Goal: Find specific page/section: Find specific page/section

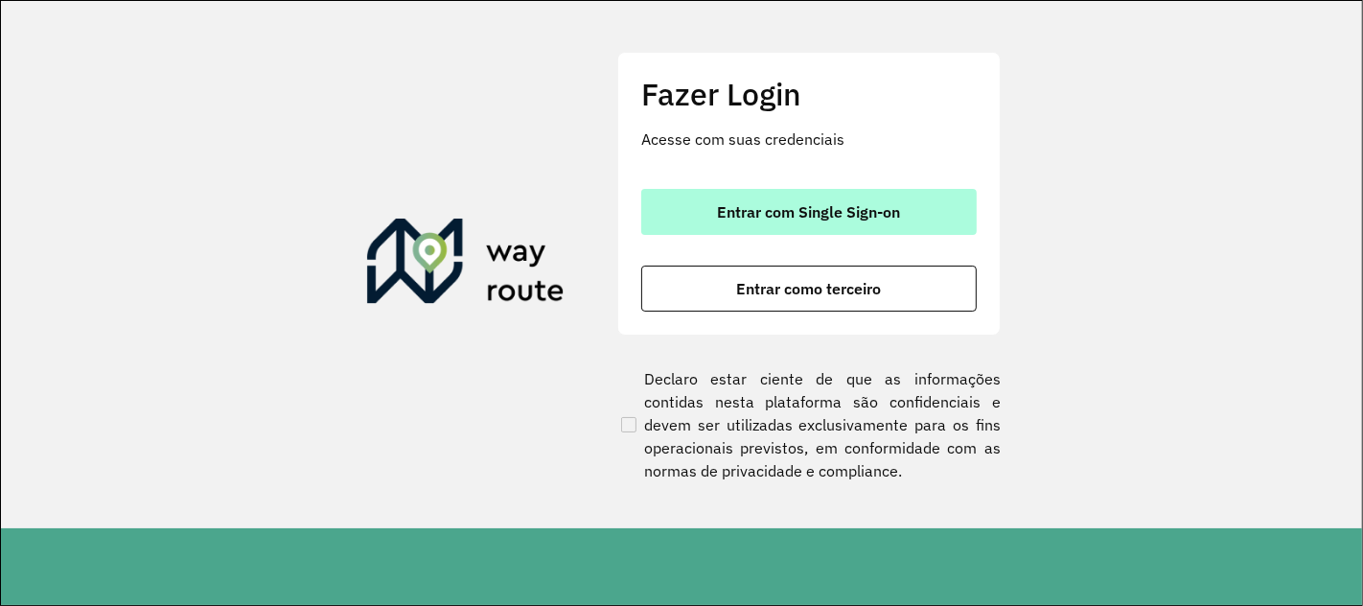
click at [707, 203] on button "Entrar com Single Sign-on" at bounding box center [808, 212] width 335 height 46
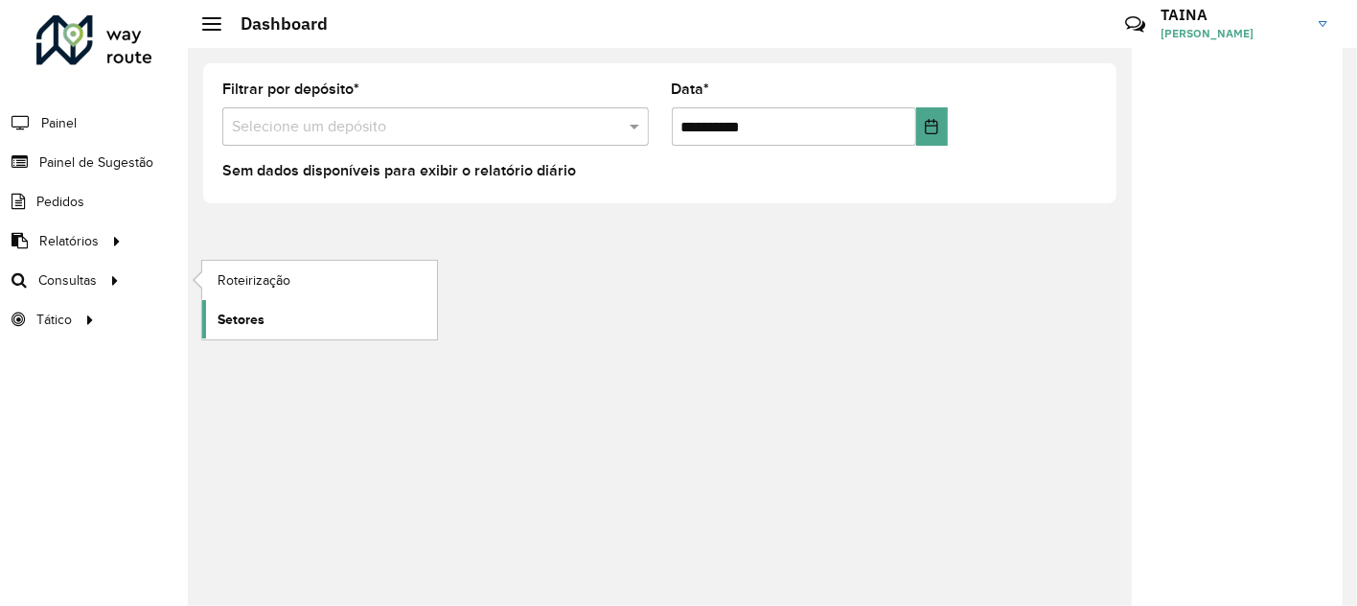
click at [222, 318] on span "Setores" at bounding box center [241, 320] width 47 height 20
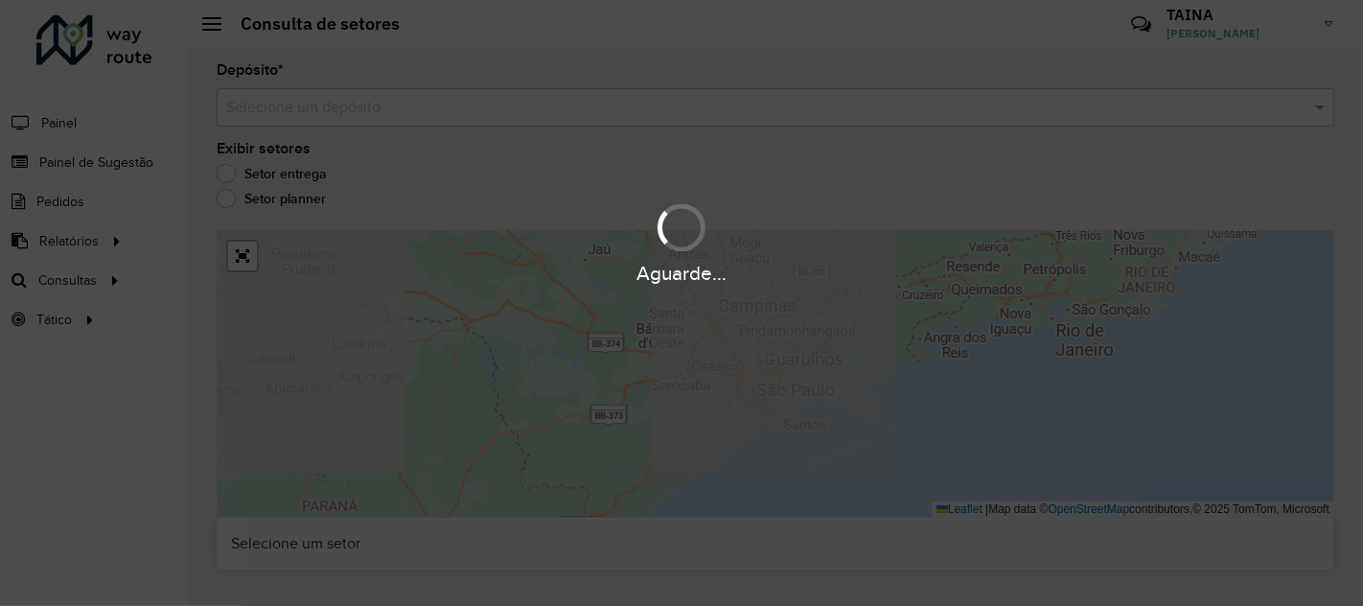
click at [616, 111] on input "text" at bounding box center [756, 108] width 1060 height 23
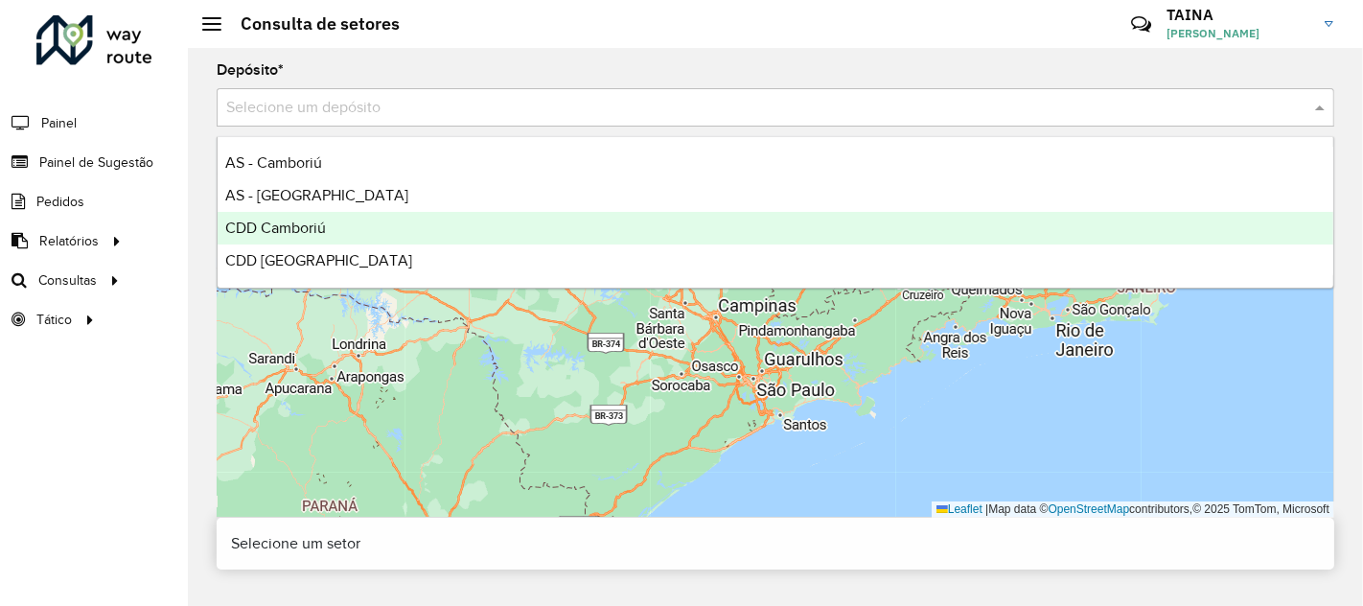
click at [422, 230] on div "CDD Camboriú" at bounding box center [776, 228] width 1116 height 33
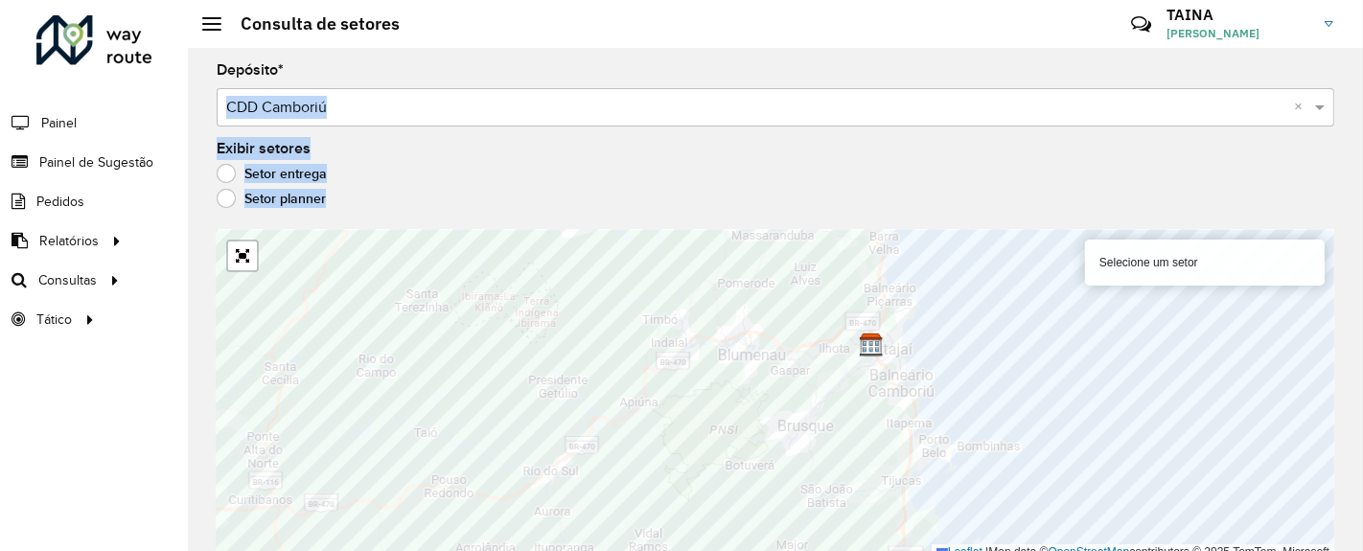
drag, startPoint x: 956, startPoint y: 222, endPoint x: 947, endPoint y: 80, distance: 143.1
click at [947, 80] on div "Depósito * Selecione um depósito × CDD Camboriú × Exibir setores Setor entrega …" at bounding box center [775, 299] width 1175 height 503
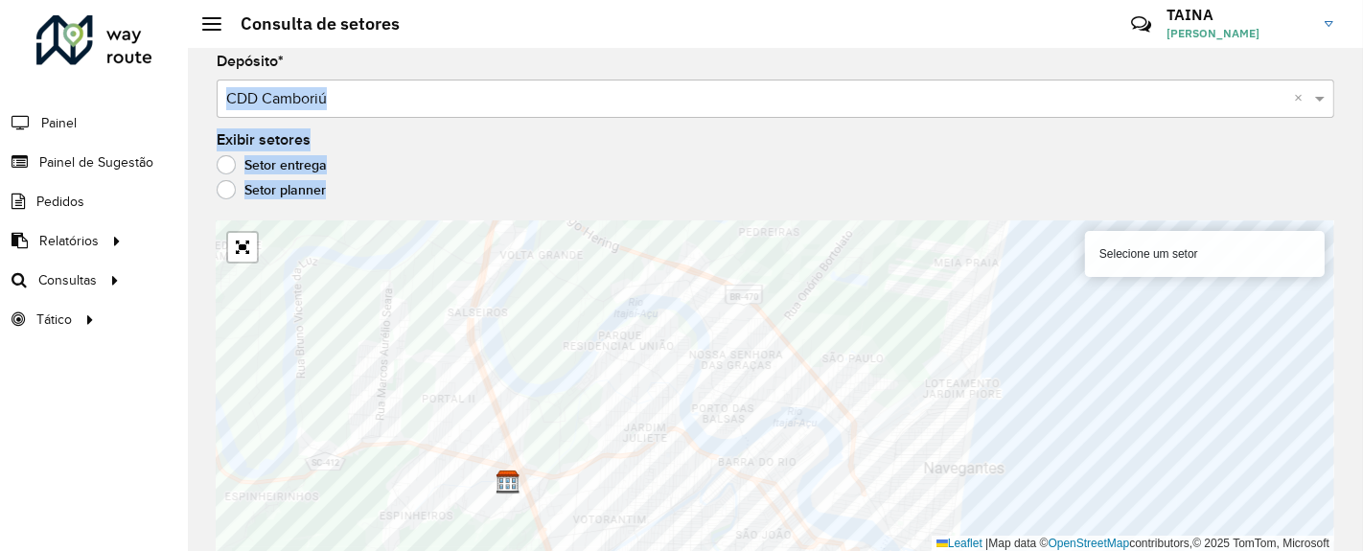
click at [1311, 147] on div "Exibir setores Setor entrega Setor planner" at bounding box center [776, 169] width 1118 height 73
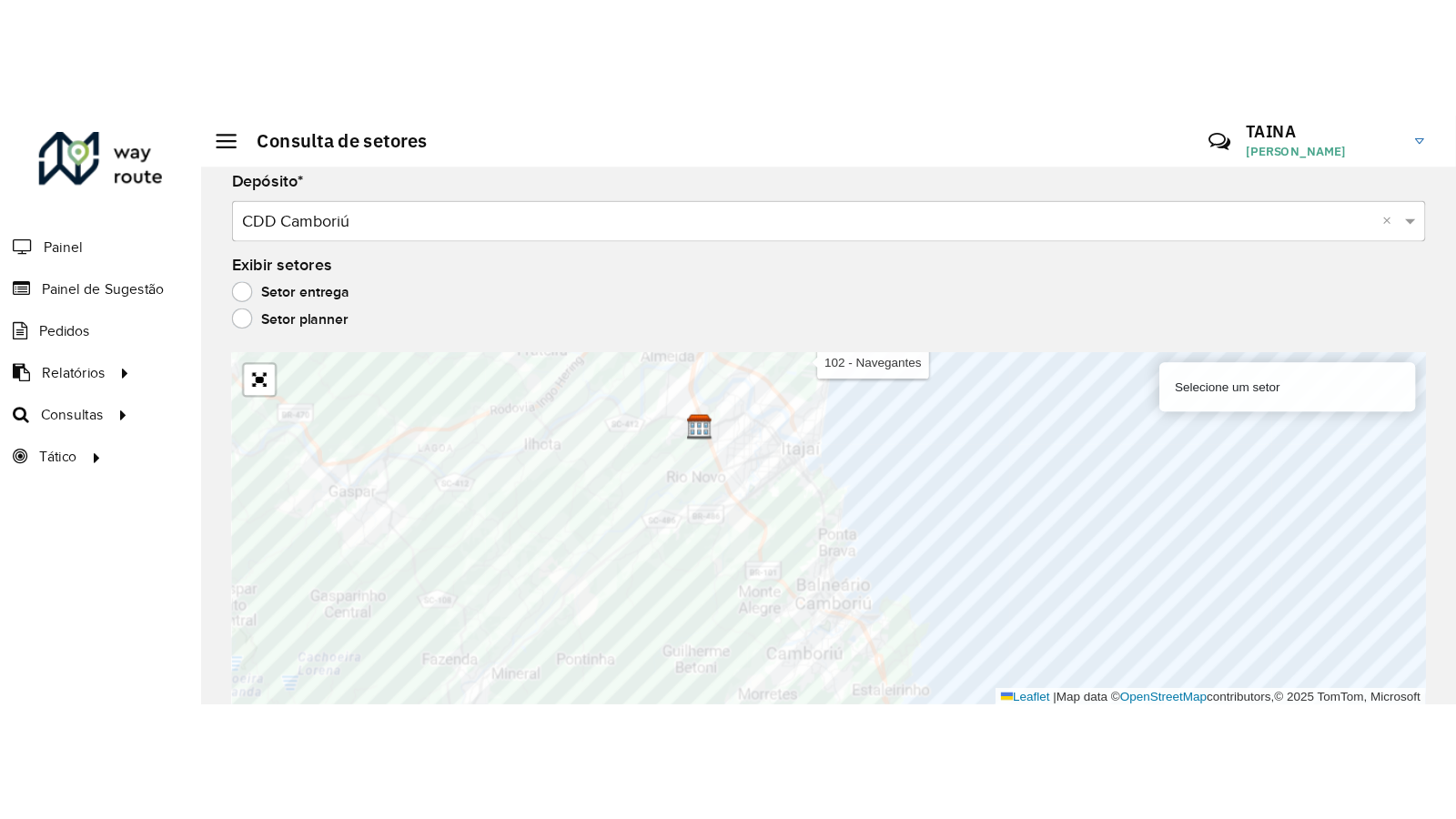
scroll to position [0, 0]
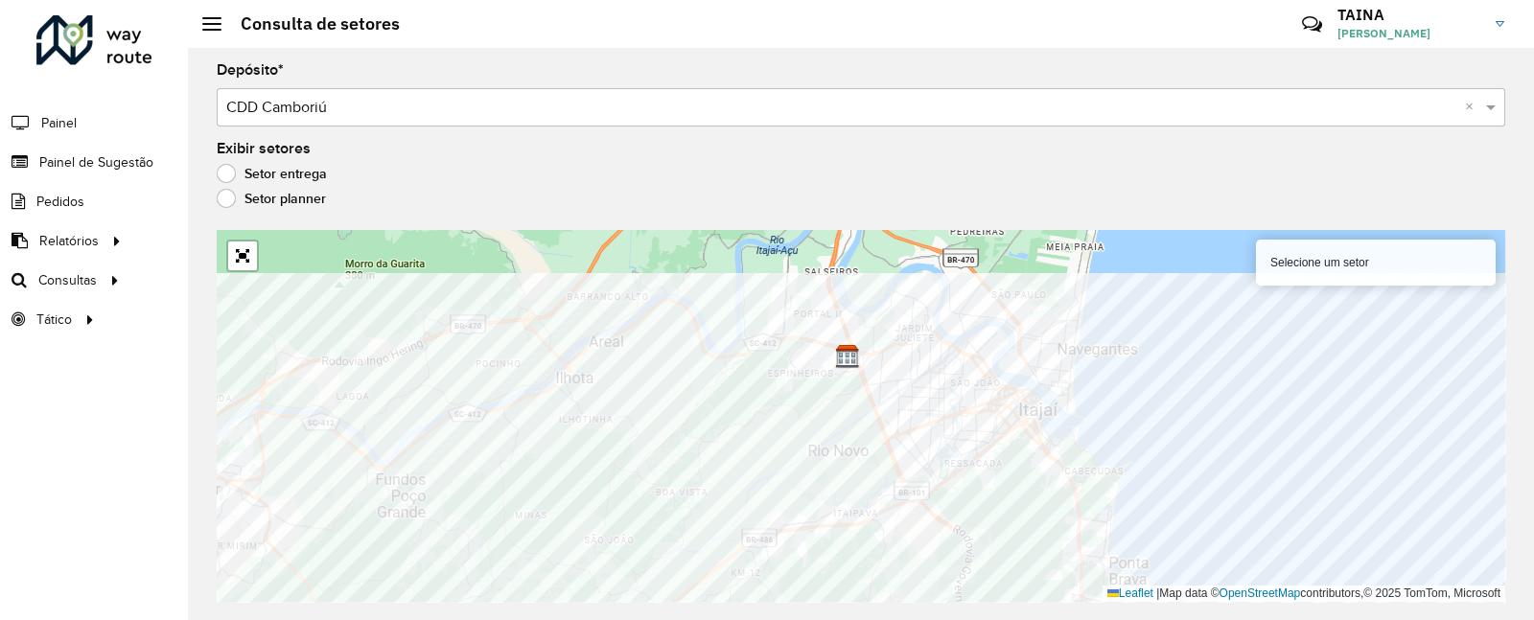
click at [919, 433] on div "106 - Itajaí Itaipava Selecione um setor Leaflet | Map data © OpenStreetMap con…" at bounding box center [861, 416] width 1288 height 372
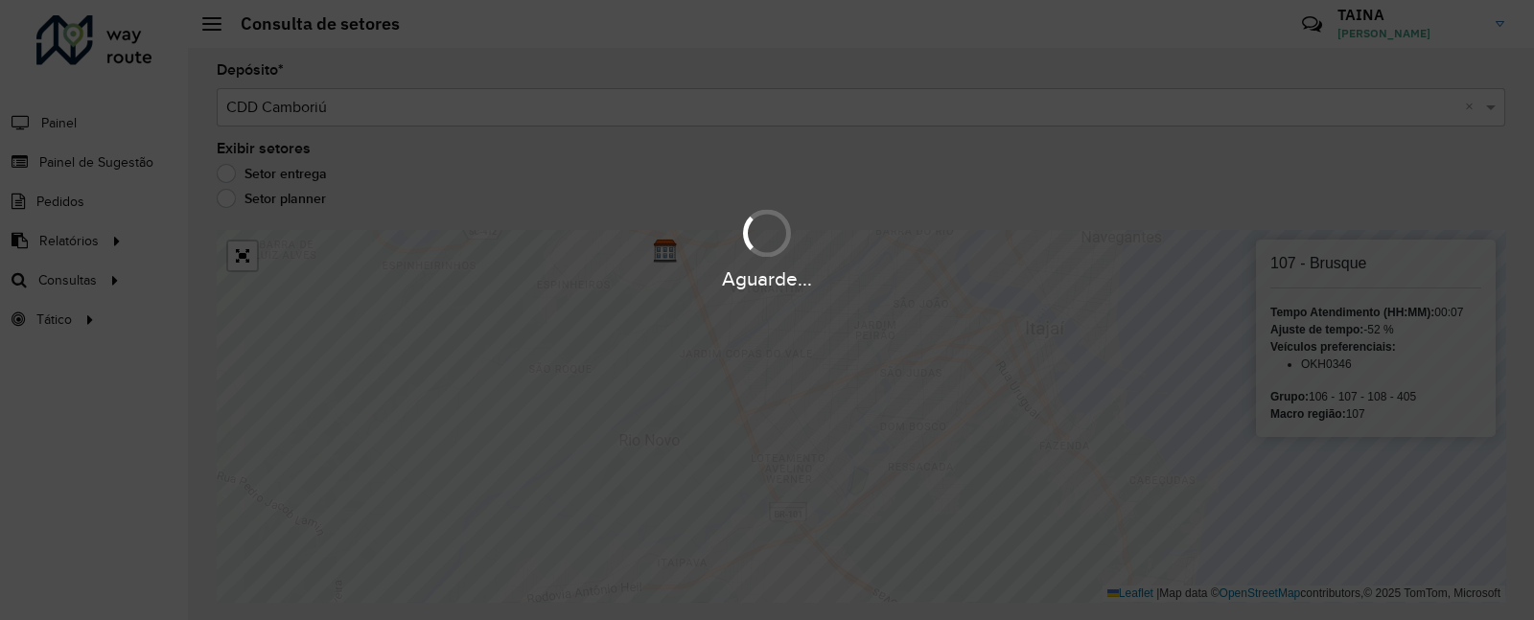
drag, startPoint x: 869, startPoint y: 349, endPoint x: 885, endPoint y: 491, distance: 142.7
click at [885, 491] on div "Aguarde..." at bounding box center [767, 310] width 1534 height 620
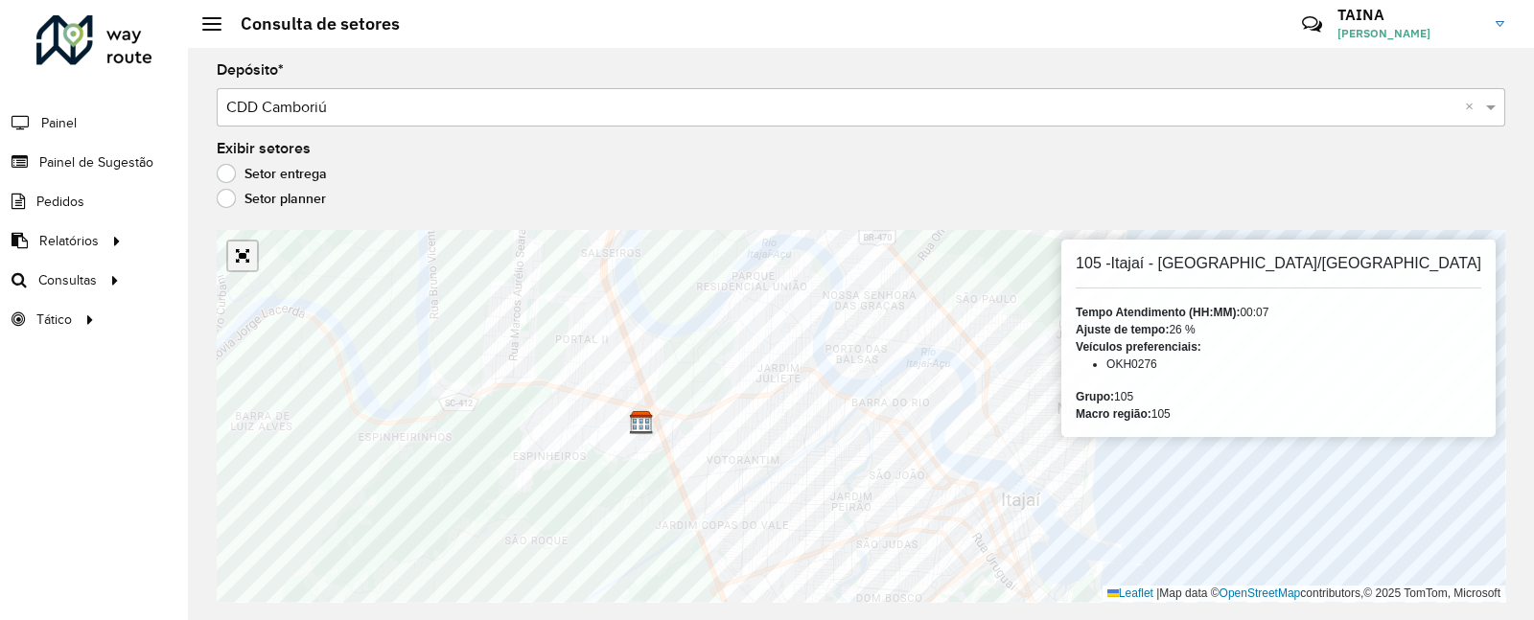
click at [243, 266] on link "Abrir mapa em tela cheia" at bounding box center [242, 256] width 29 height 29
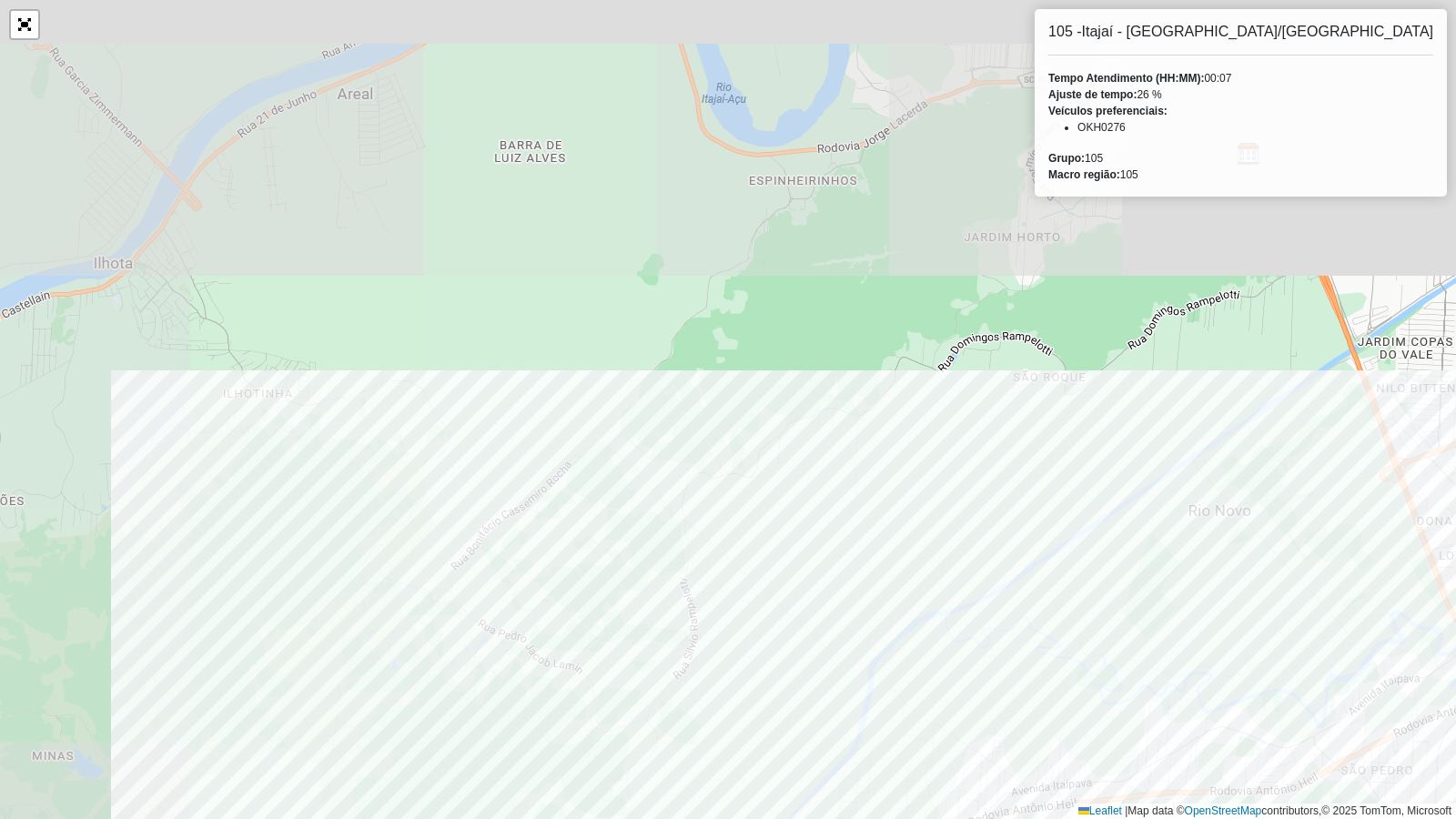
click at [1171, 574] on div "106 - Itajaí Itaipava 105 -Itajaí - São Vicente/Ressacada Tempo Atendimento (HH…" at bounding box center [728, 409] width 1456 height 819
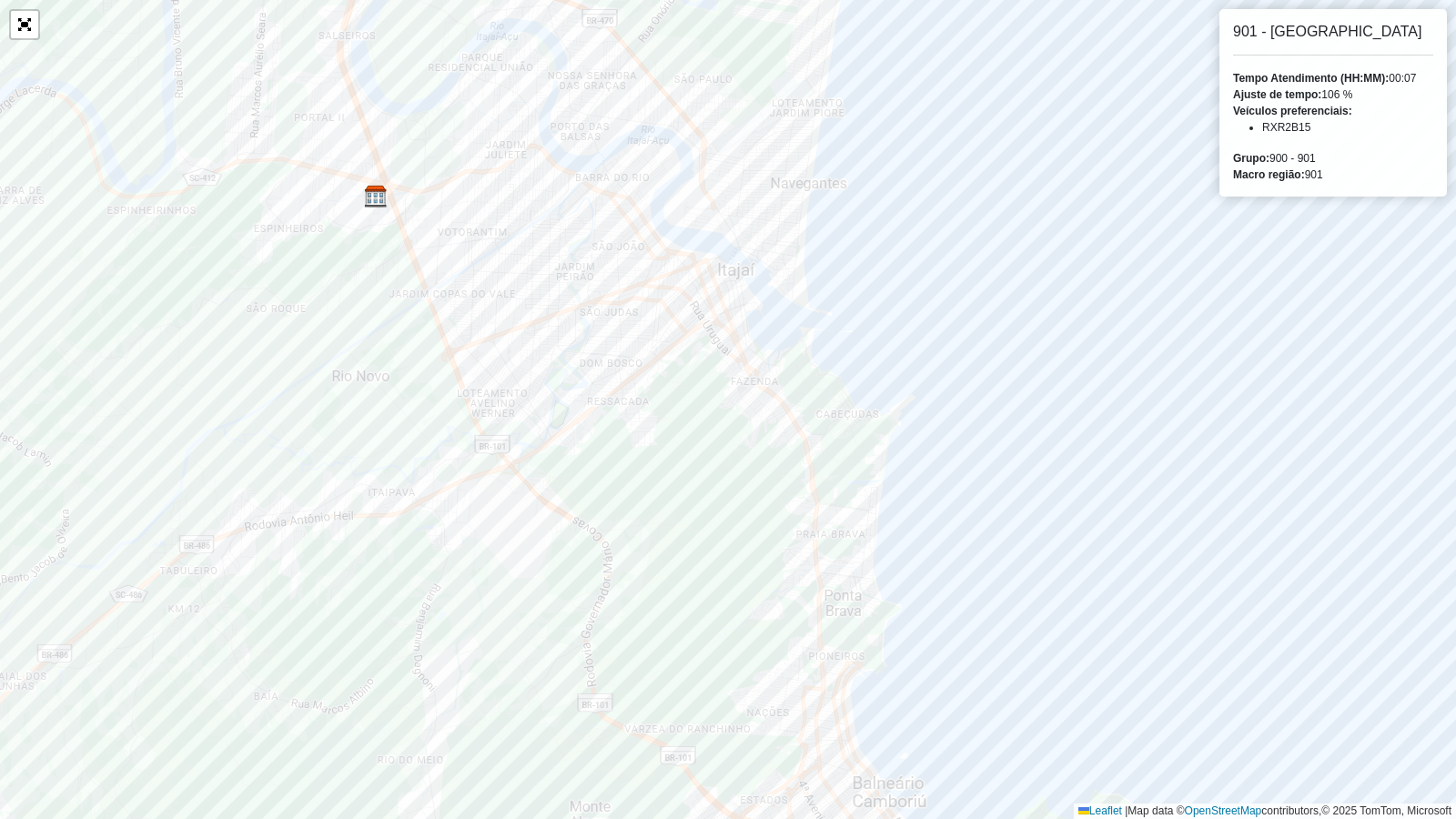
drag, startPoint x: 1232, startPoint y: 155, endPoint x: 1333, endPoint y: 159, distance: 101.1
click at [1287, 159] on div "901 - Praia Brava Tempo Atendimento (HH:MM): 00:07 Ajuste de tempo: 106 % Veícu…" at bounding box center [1333, 102] width 228 height 187
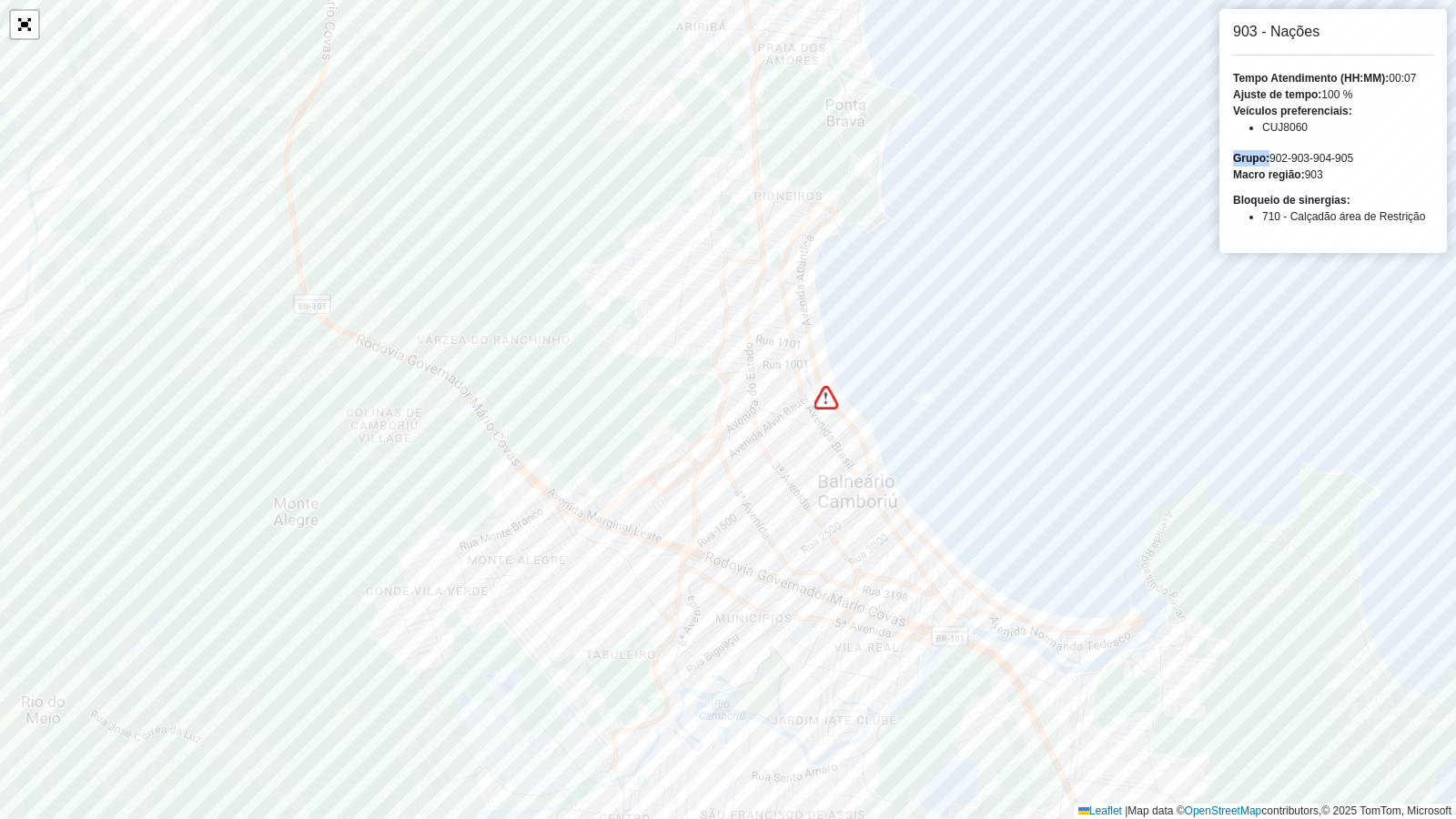
drag, startPoint x: 1368, startPoint y: 158, endPoint x: 1231, endPoint y: 147, distance: 137.4
click at [1231, 147] on div "903 - Nações Tempo Atendimento (HH:MM): 00:07 Ajuste de tempo: 100 % Veículos p…" at bounding box center [1333, 131] width 228 height 244
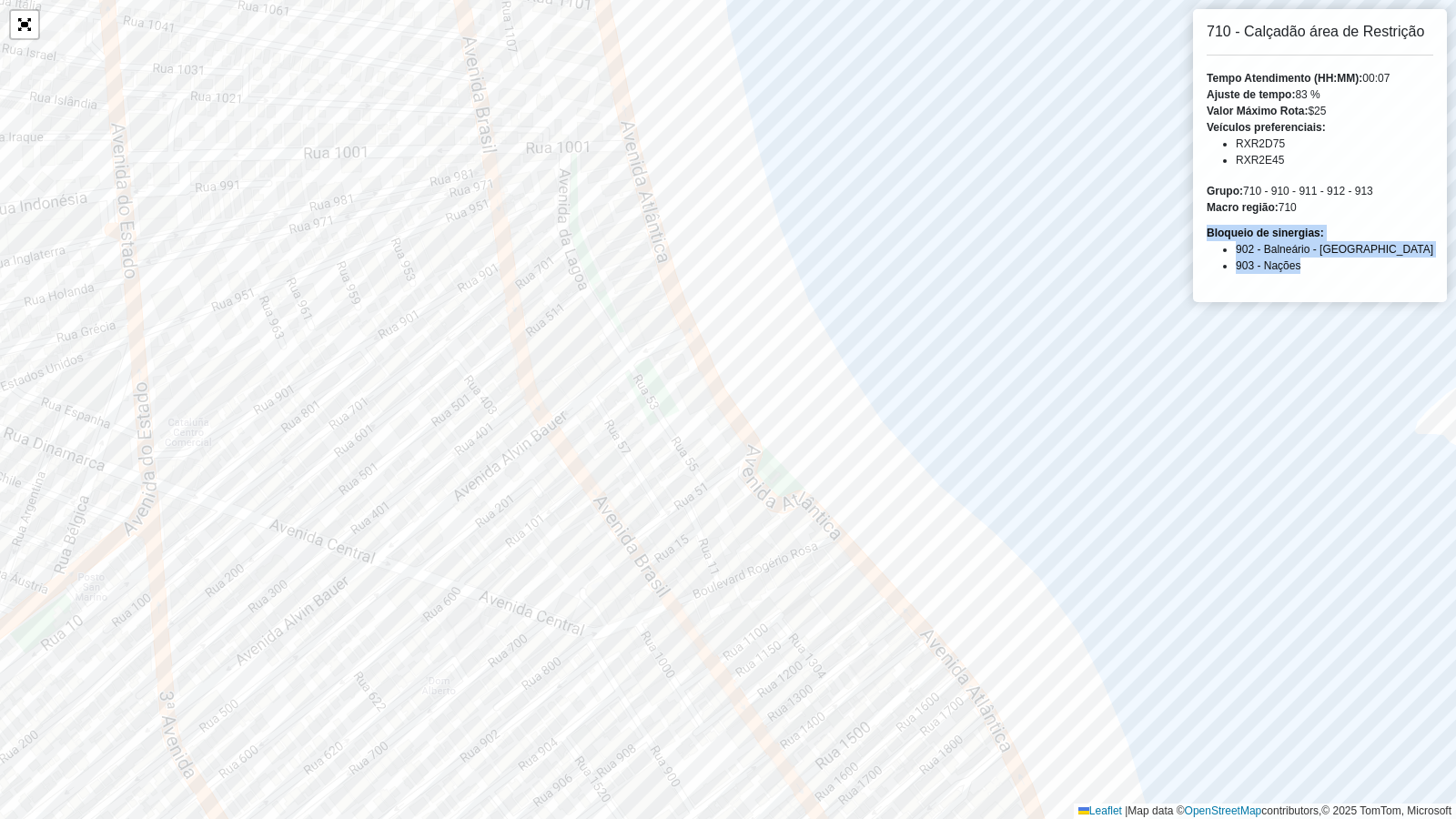
drag, startPoint x: 1219, startPoint y: 233, endPoint x: 1325, endPoint y: 264, distance: 110.4
click at [1287, 264] on div "Bloqueio de sinergias: 902 - Balneário - Barra Norte 903 - Nações" at bounding box center [1319, 250] width 227 height 49
